Goal: Information Seeking & Learning: Compare options

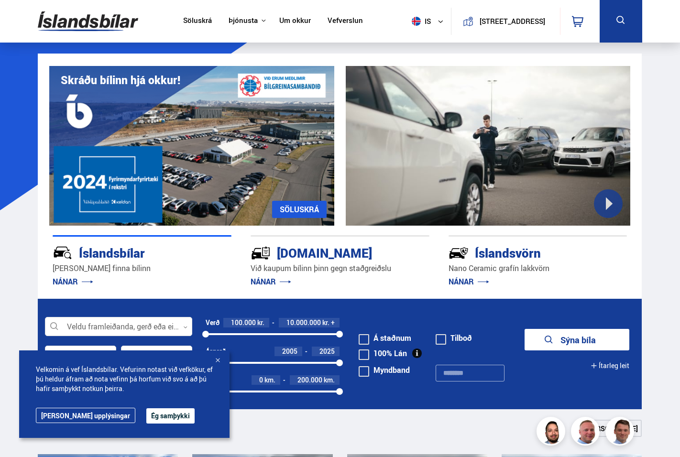
click at [146, 412] on button "Ég samþykki" at bounding box center [170, 416] width 48 height 15
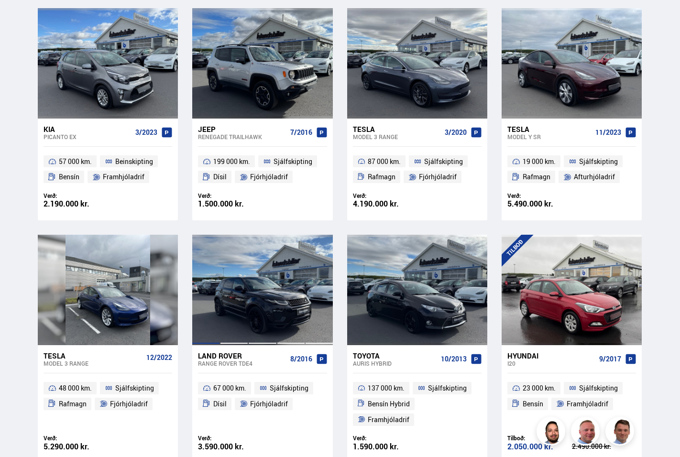
scroll to position [477, 0]
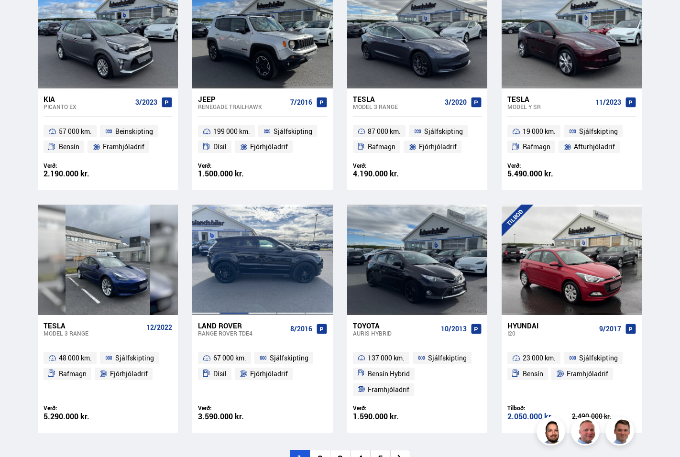
click at [231, 278] on div at bounding box center [234, 260] width 28 height 110
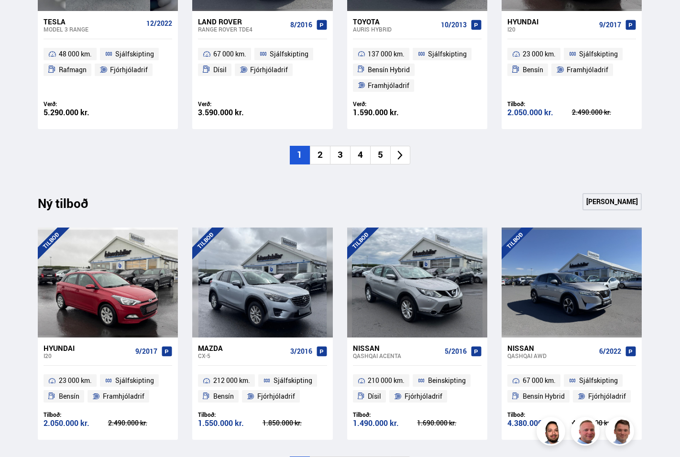
scroll to position [782, 0]
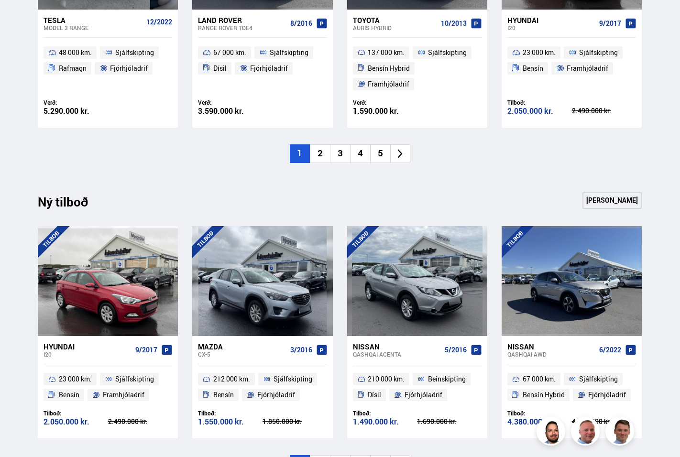
click at [604, 200] on link "Sjá meira" at bounding box center [612, 200] width 59 height 17
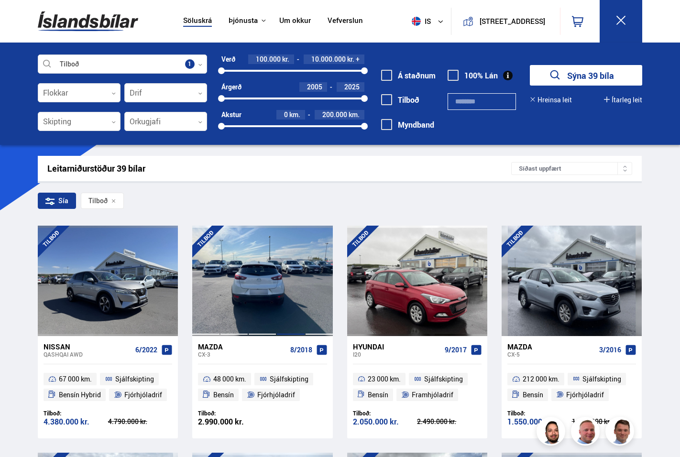
click at [301, 257] on div at bounding box center [291, 281] width 28 height 110
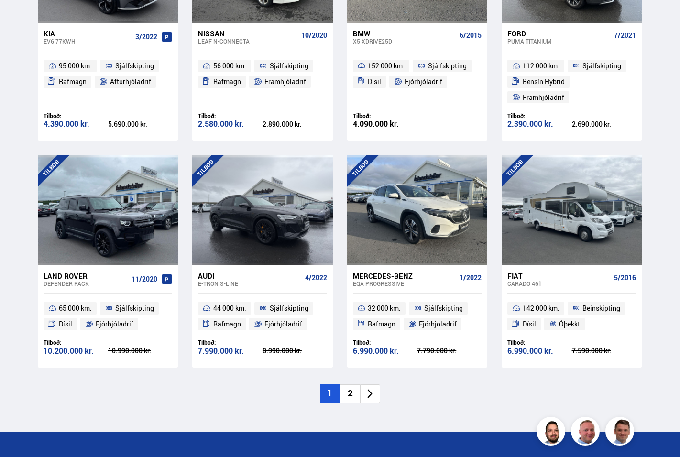
scroll to position [1253, 0]
click at [351, 385] on li "2" at bounding box center [350, 394] width 20 height 19
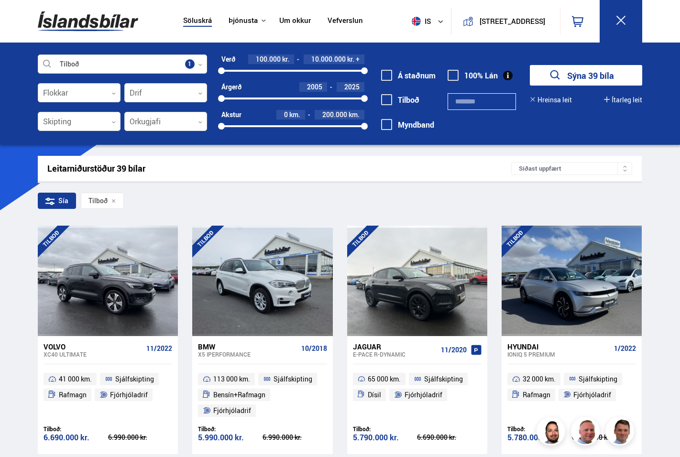
click at [91, 28] on img at bounding box center [88, 21] width 100 height 31
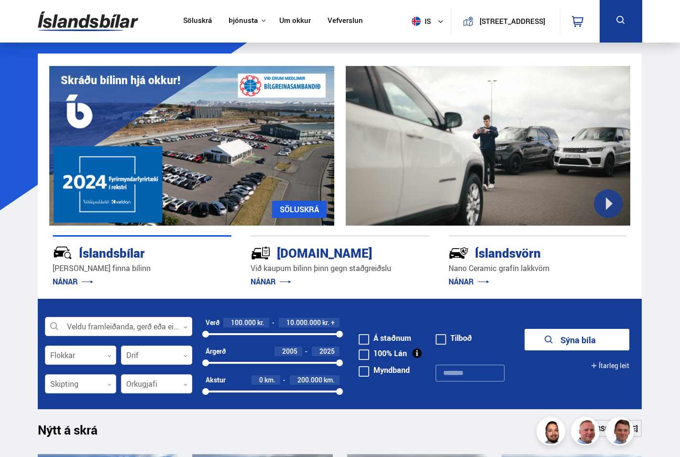
click at [183, 21] on link "Söluskrá" at bounding box center [197, 21] width 29 height 10
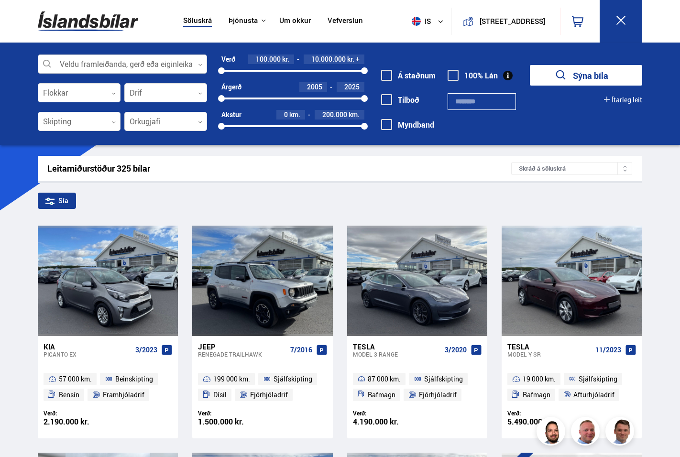
click at [156, 69] on div at bounding box center [122, 64] width 169 height 19
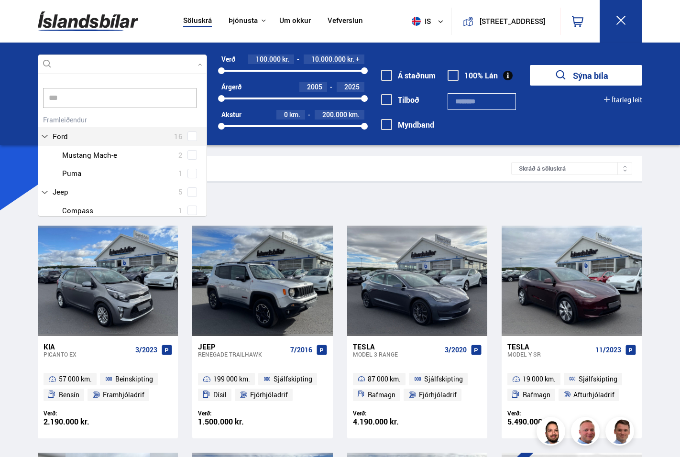
scroll to position [19, 0]
type input "*****"
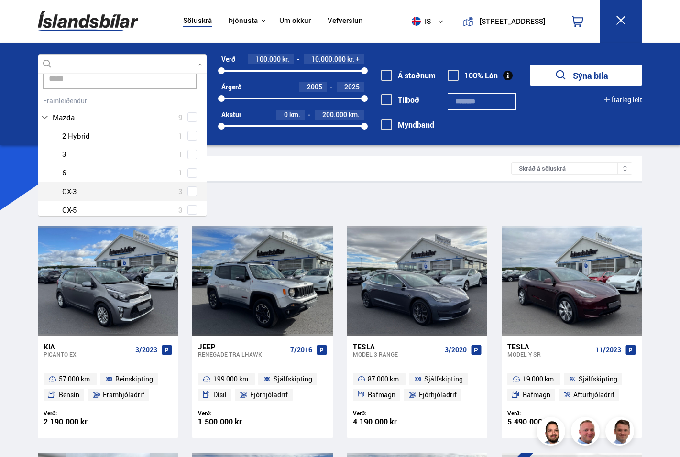
click at [191, 190] on div "Mazda 2 Hybrid 1 Mazda 3 1 Mazda 6 1 Mazda CX-3 3 Mazda CX-5 3" at bounding box center [122, 173] width 168 height 93
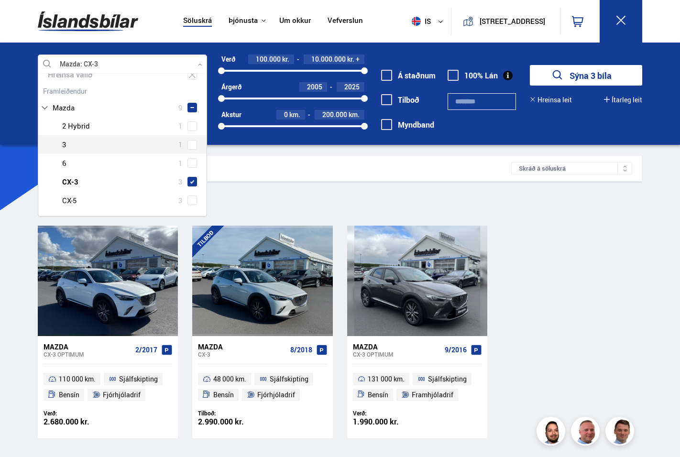
scroll to position [47, 0]
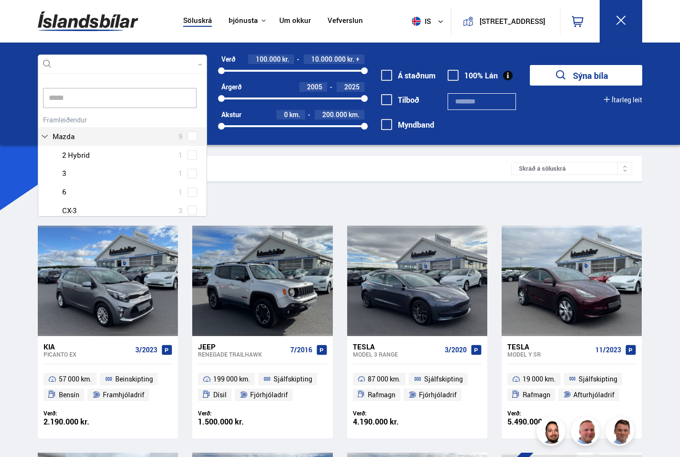
click at [189, 134] on div "Mazda 9 Mazda 2 Hybrid 1 Mazda 3 1 Mazda 6 1 Mazda CX-3 3 Mazda CX-5 3" at bounding box center [122, 176] width 168 height 126
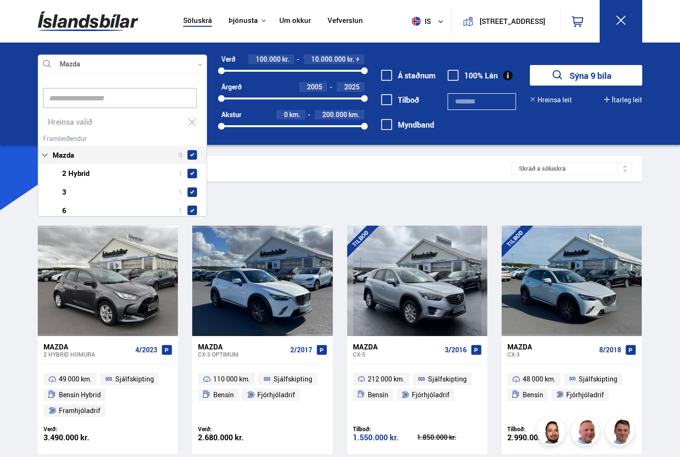
click at [279, 193] on div "Sía Mazda" at bounding box center [340, 203] width 604 height 20
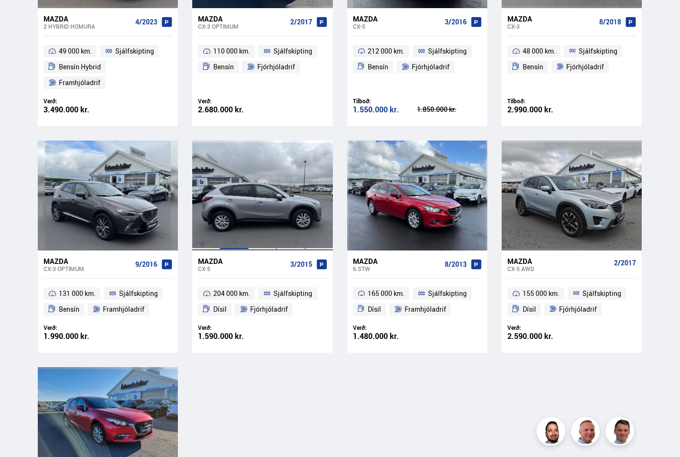
scroll to position [328, 0]
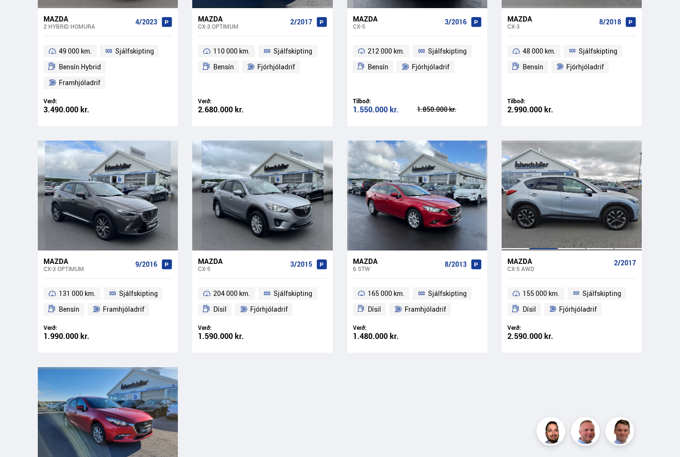
click at [550, 204] on div at bounding box center [544, 196] width 28 height 110
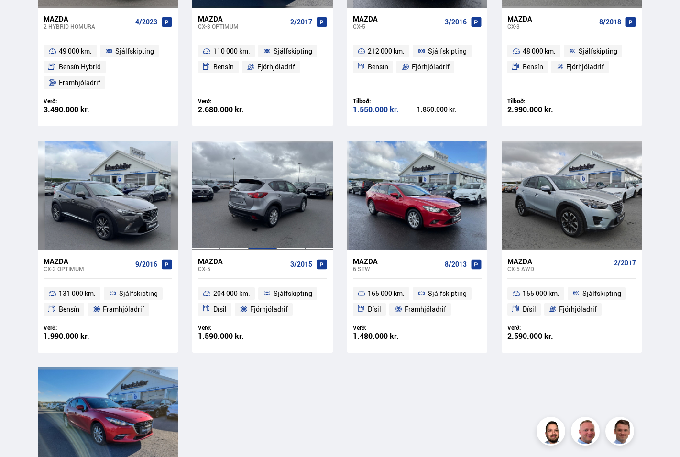
click at [262, 227] on div at bounding box center [262, 196] width 28 height 110
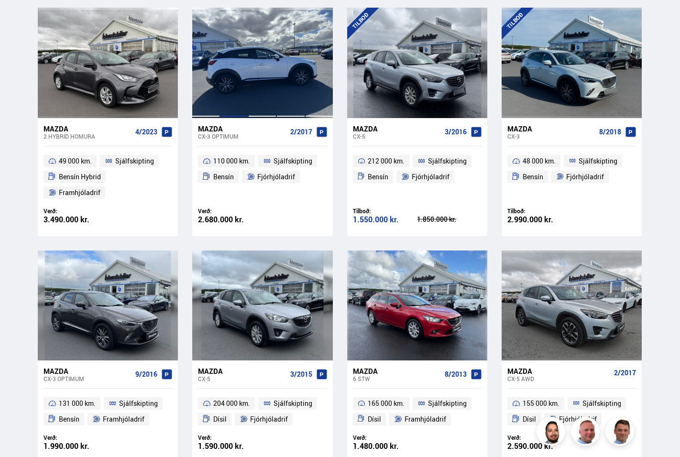
scroll to position [215, 0]
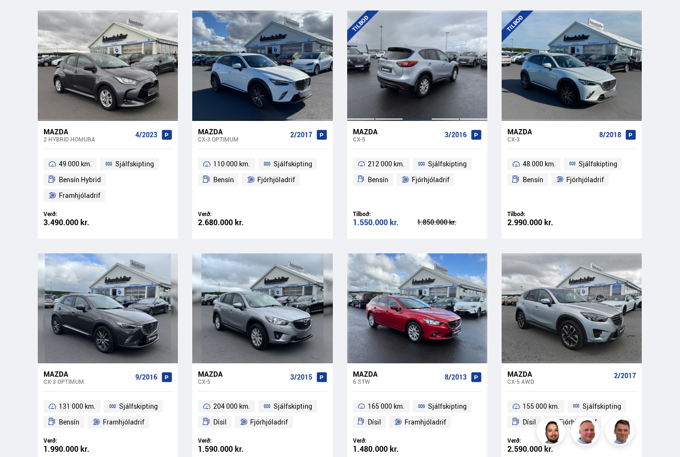
click at [405, 70] on div at bounding box center [417, 66] width 28 height 110
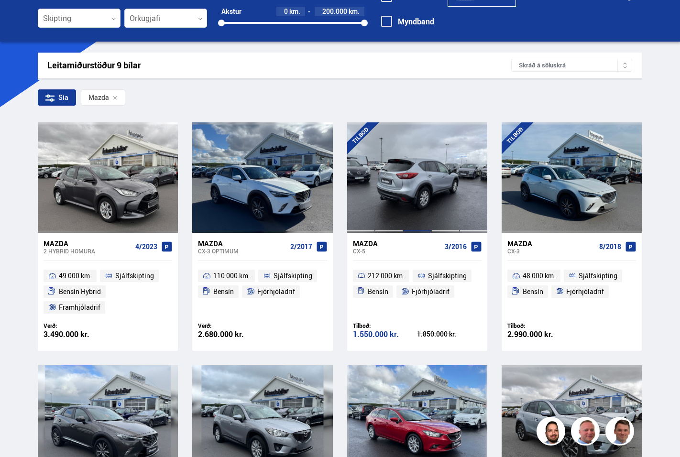
scroll to position [102, 0]
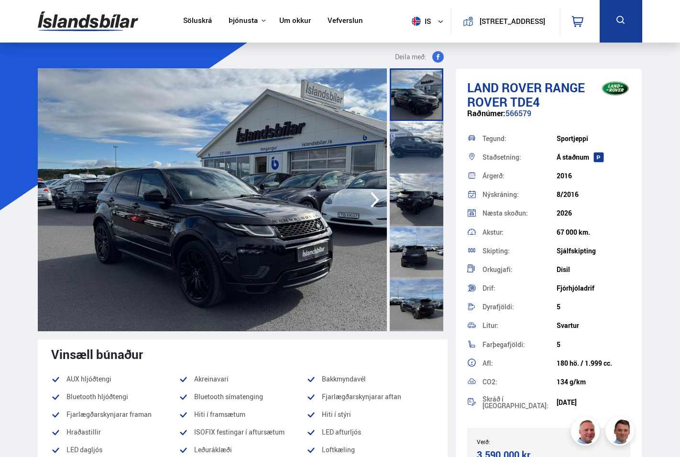
click at [209, 176] on img at bounding box center [212, 199] width 349 height 263
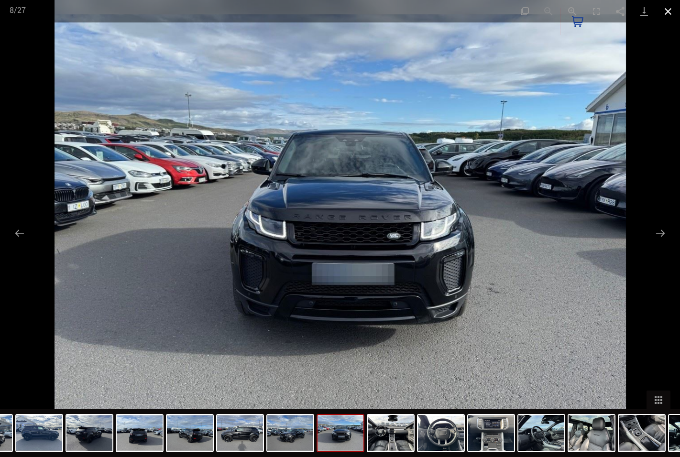
click at [670, 12] on button "Close gallery" at bounding box center [669, 11] width 24 height 22
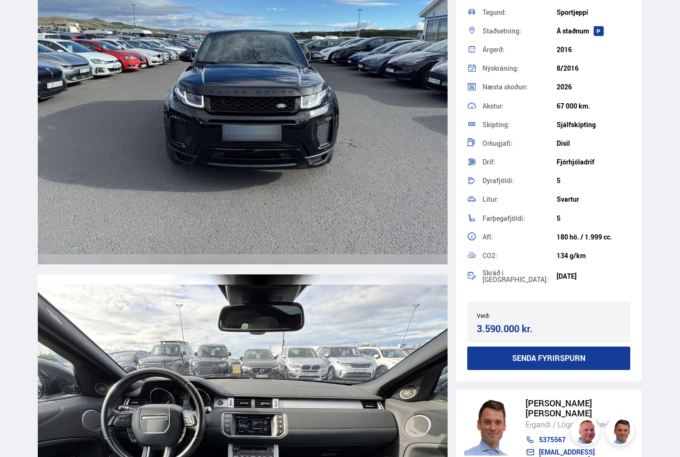
scroll to position [3539, 0]
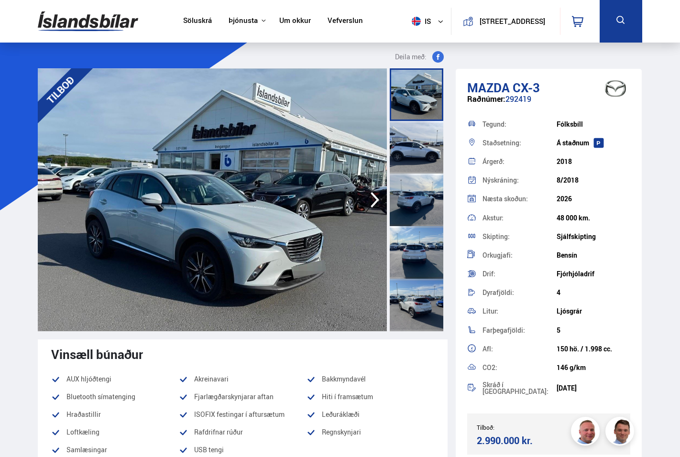
click at [215, 181] on img at bounding box center [212, 199] width 349 height 263
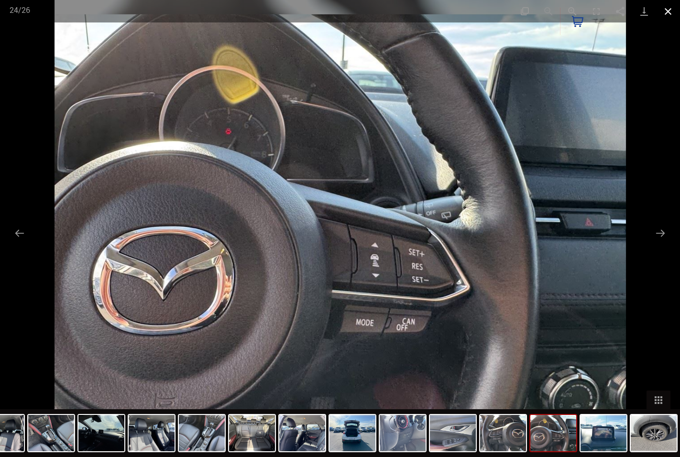
click at [670, 10] on button "Close gallery" at bounding box center [669, 11] width 24 height 22
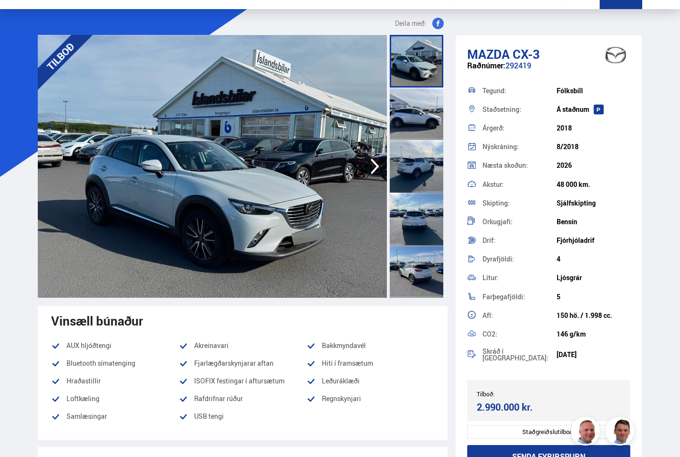
scroll to position [35, 0]
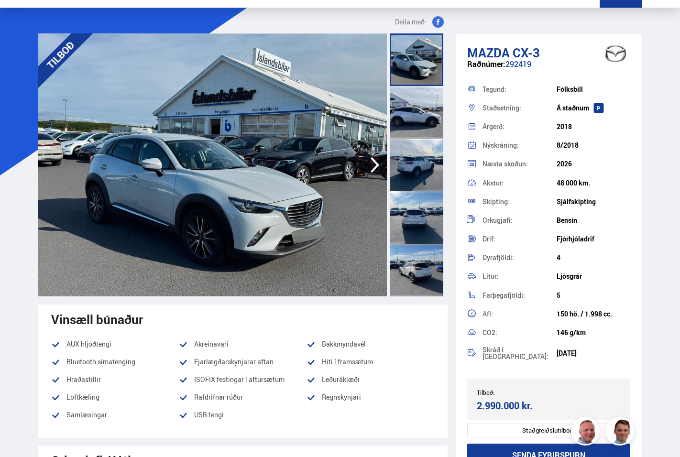
click at [174, 127] on img at bounding box center [212, 164] width 349 height 263
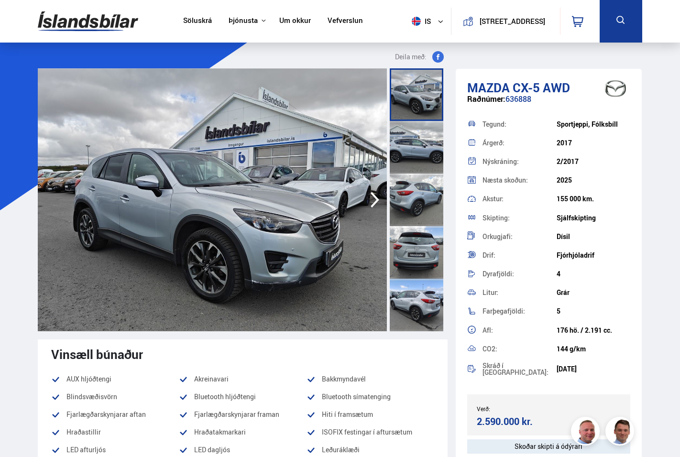
click at [219, 209] on img at bounding box center [212, 199] width 349 height 263
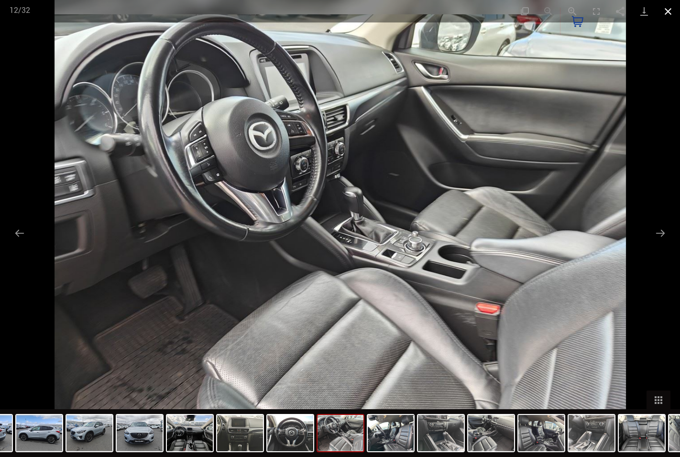
click at [669, 11] on button "Close gallery" at bounding box center [669, 11] width 24 height 22
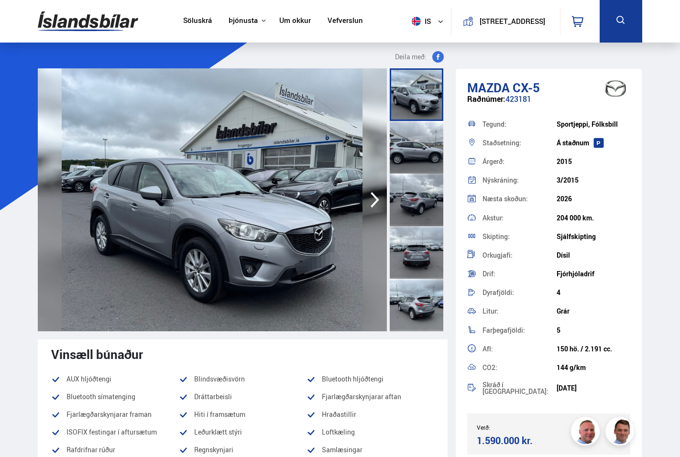
click at [269, 171] on img at bounding box center [212, 199] width 349 height 263
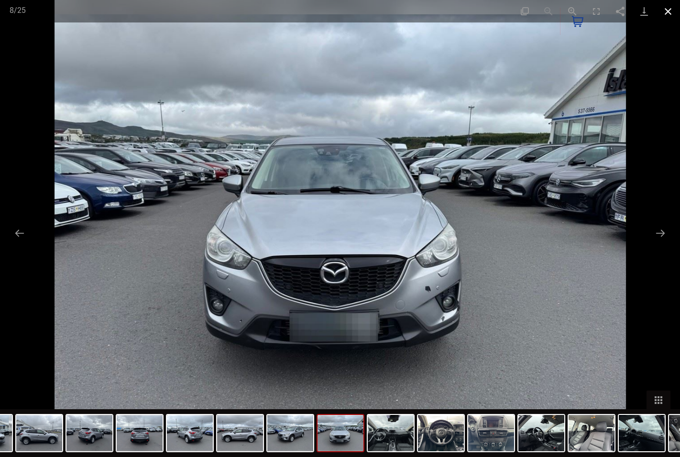
click at [668, 8] on button "Close gallery" at bounding box center [669, 11] width 24 height 22
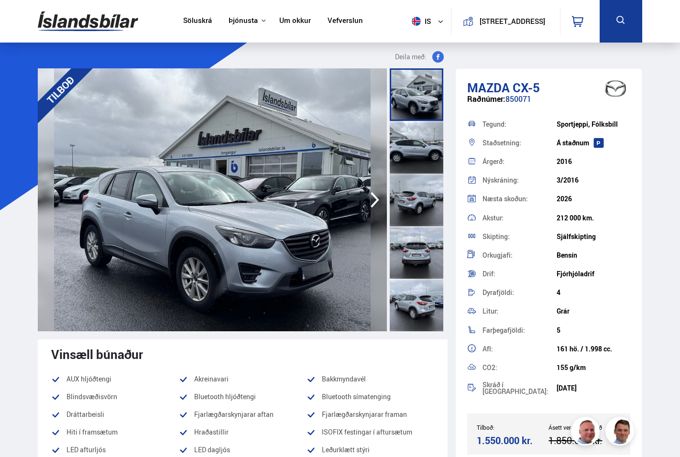
click at [221, 156] on img at bounding box center [212, 199] width 349 height 263
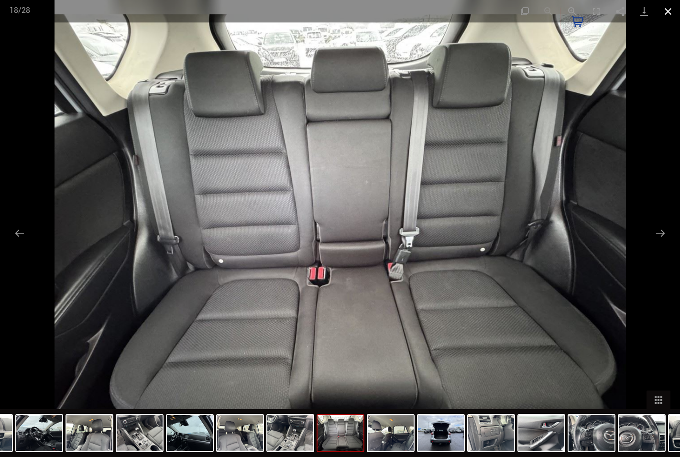
click at [670, 8] on button "Close gallery" at bounding box center [669, 11] width 24 height 22
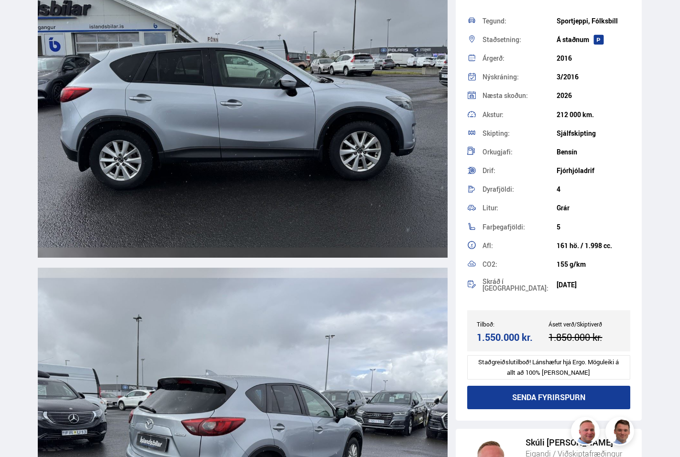
scroll to position [1501, 0]
click at [231, 142] on img at bounding box center [243, 93] width 410 height 328
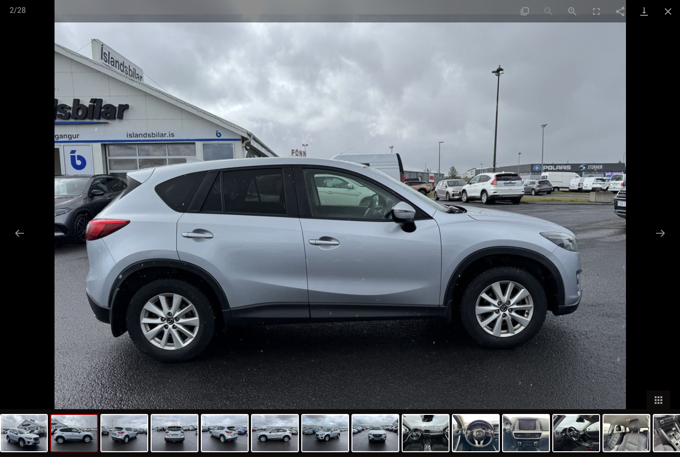
scroll to position [1936, 0]
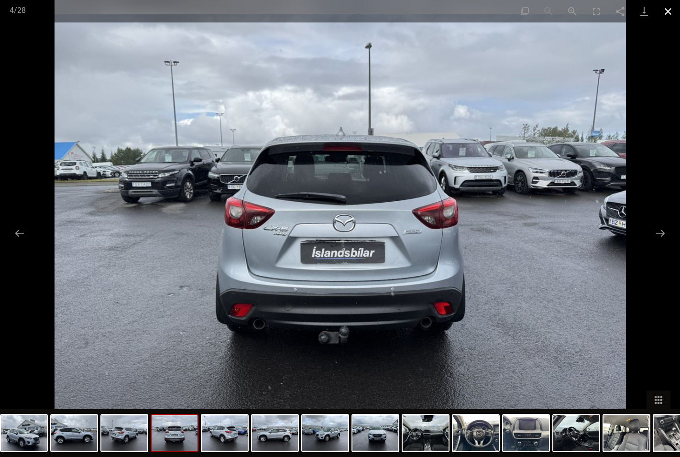
click at [669, 16] on button "Close gallery" at bounding box center [669, 11] width 24 height 22
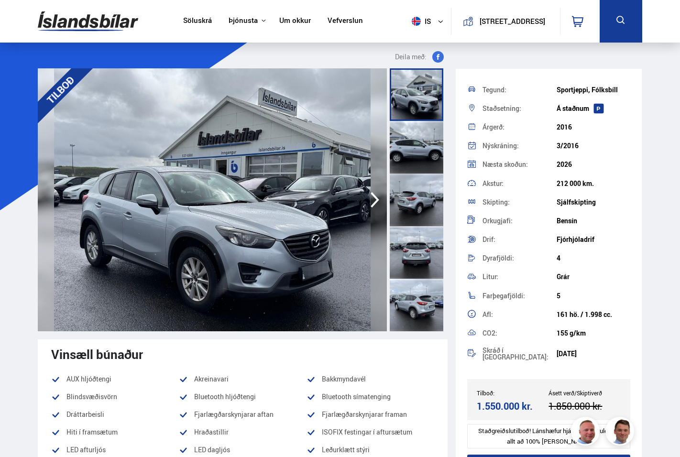
scroll to position [0, 0]
click at [197, 22] on link "Söluskrá" at bounding box center [197, 21] width 29 height 10
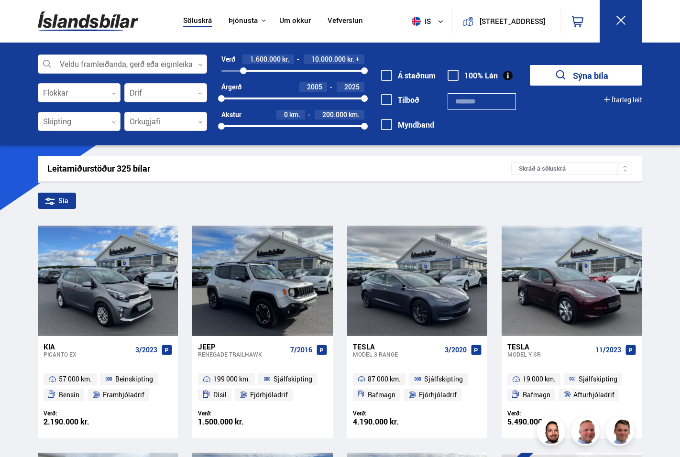
drag, startPoint x: 222, startPoint y: 72, endPoint x: 244, endPoint y: 72, distance: 21.5
click at [244, 72] on div at bounding box center [243, 70] width 7 height 7
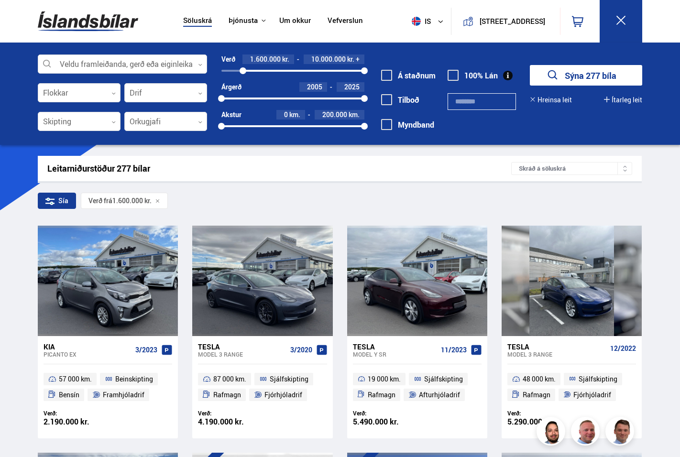
click at [568, 171] on div "Skráð á söluskrá" at bounding box center [573, 168] width 122 height 13
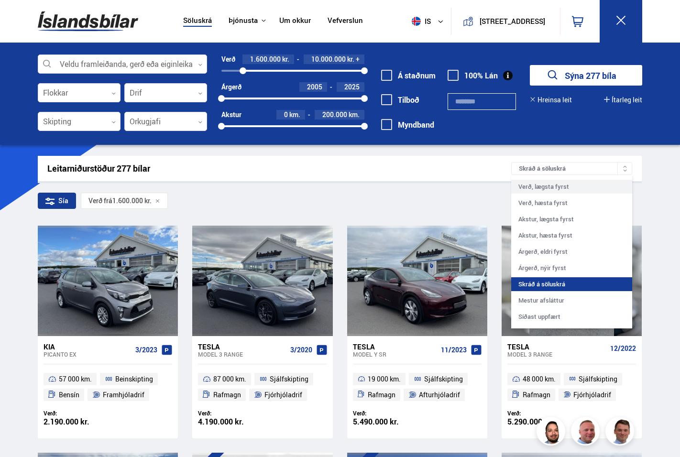
click at [568, 187] on div "Verð, lægsta fyrst" at bounding box center [573, 187] width 122 height 14
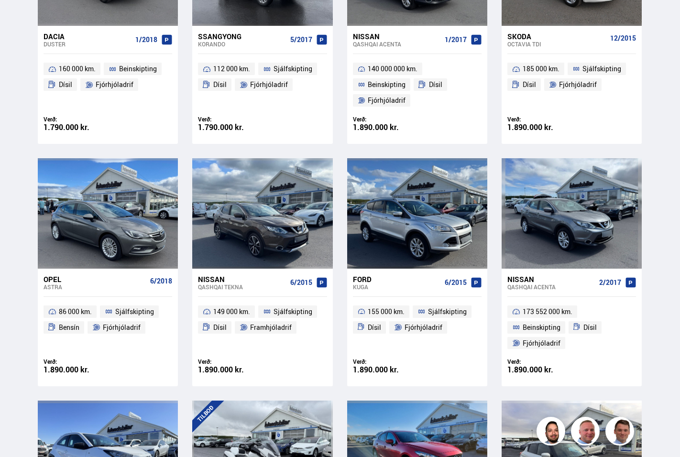
scroll to position [1160, 0]
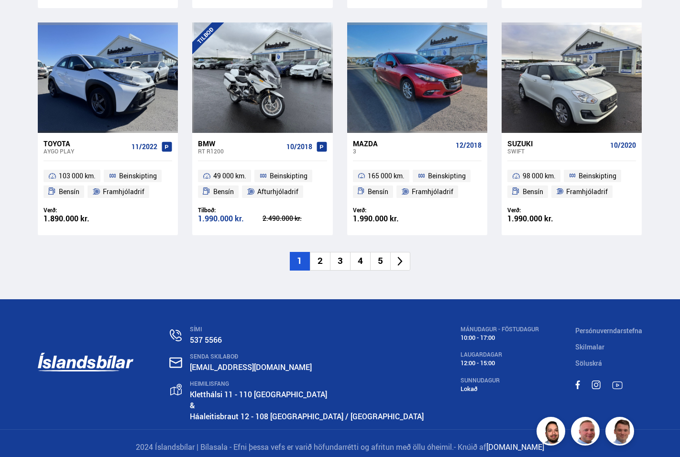
click at [320, 257] on li "2" at bounding box center [320, 261] width 20 height 19
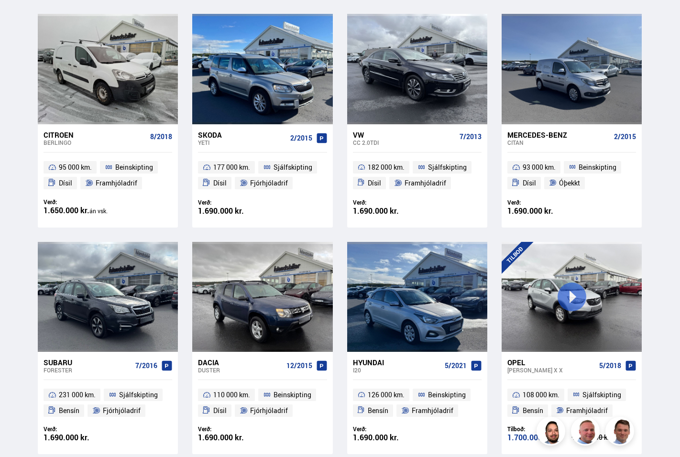
scroll to position [0, 0]
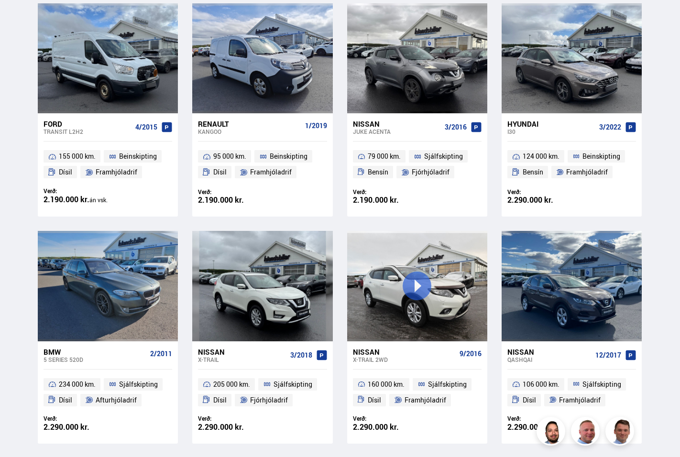
scroll to position [1187, 0]
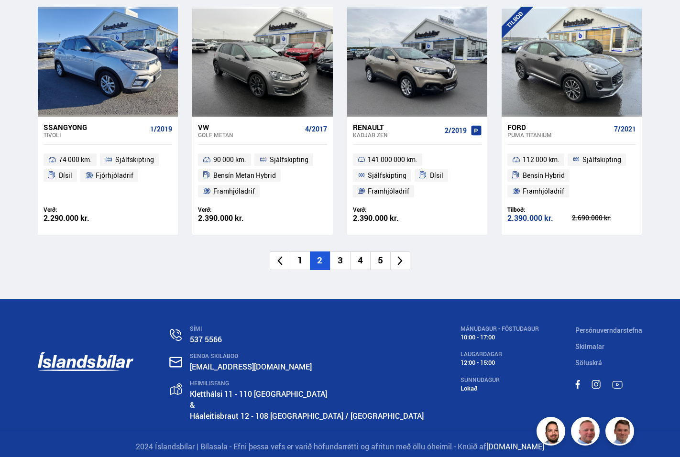
click at [340, 254] on li "3" at bounding box center [340, 261] width 20 height 19
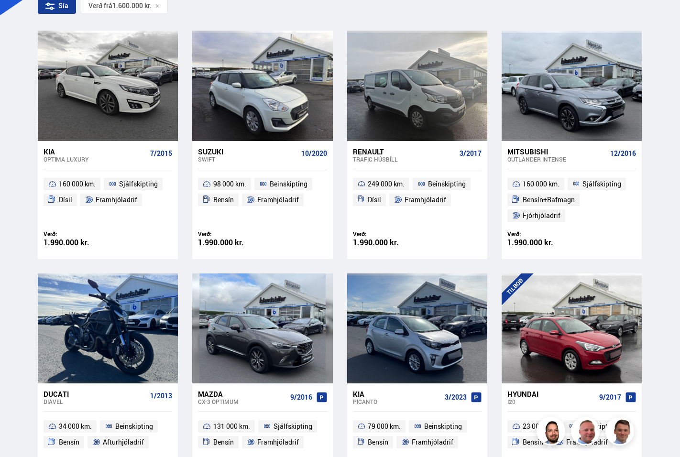
scroll to position [0, 0]
